Goal: Find specific page/section

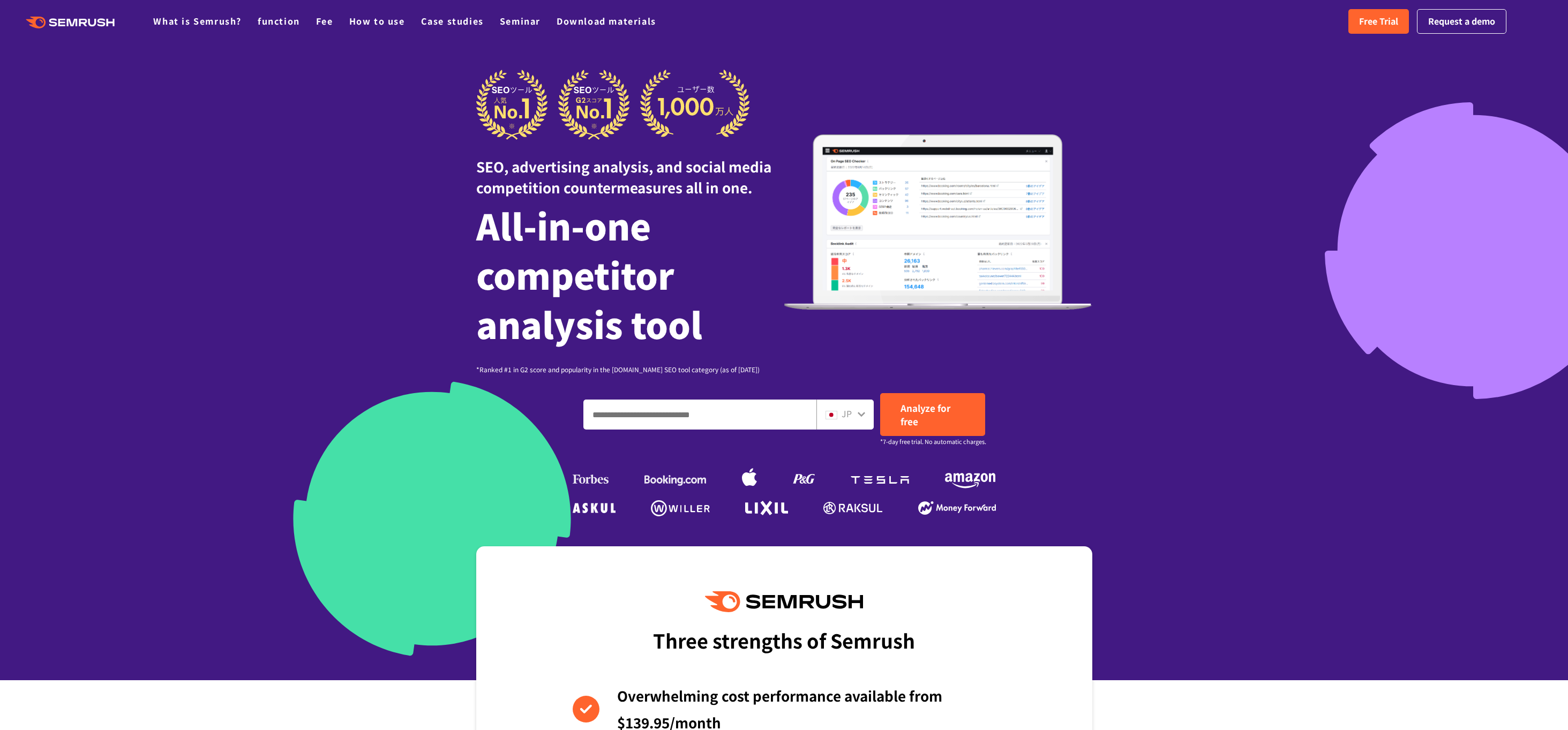
click at [684, 409] on input "Enter a domain, keyword or URL" at bounding box center [699, 414] width 232 height 29
click at [845, 414] on font "JP" at bounding box center [847, 413] width 10 height 13
click at [854, 415] on div "JP" at bounding box center [842, 414] width 34 height 14
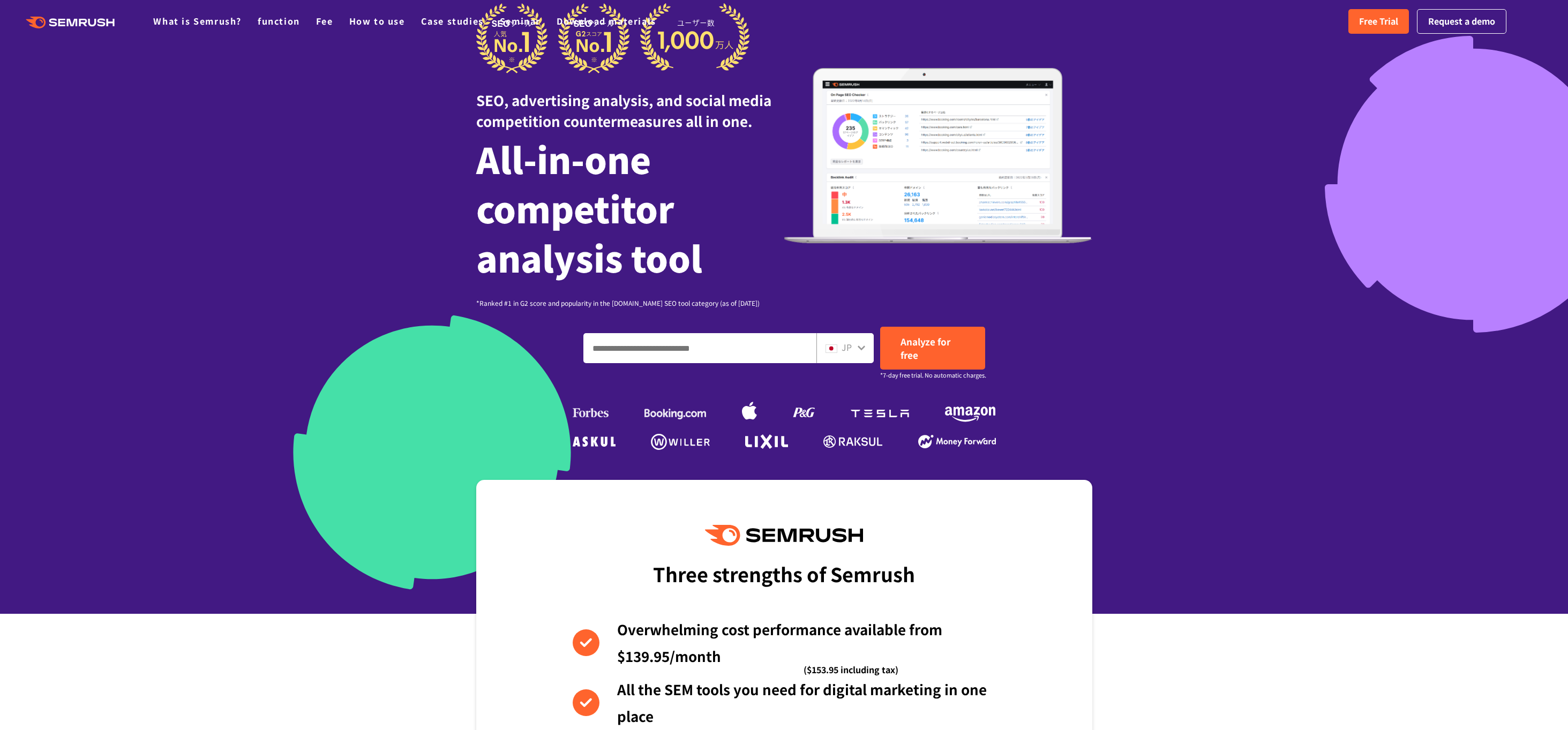
scroll to position [74, 0]
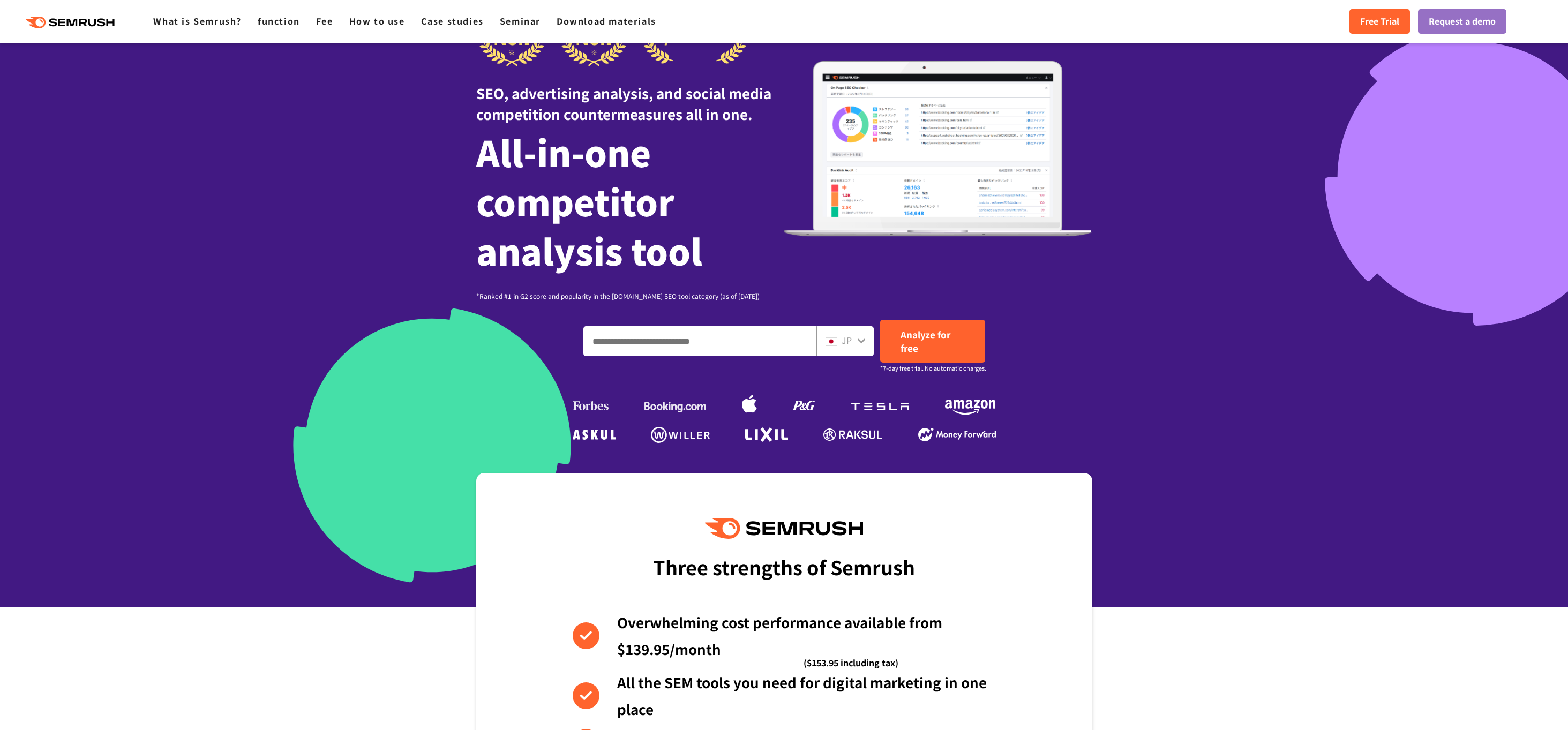
click at [855, 342] on div "JP" at bounding box center [842, 340] width 34 height 14
click at [855, 342] on div "JP" at bounding box center [842, 340] width 34 height 14
